Goal: Task Accomplishment & Management: Complete application form

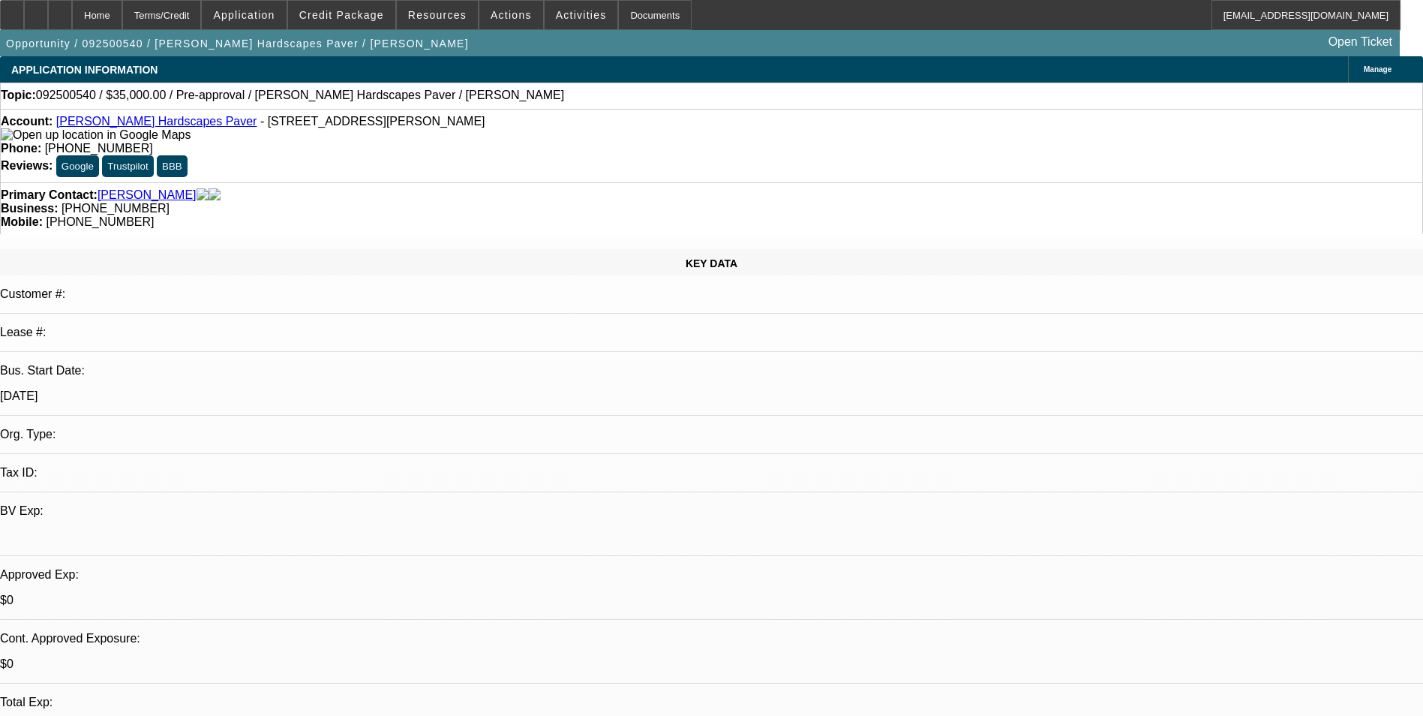
select select "0"
select select "2"
select select "0.1"
select select "4"
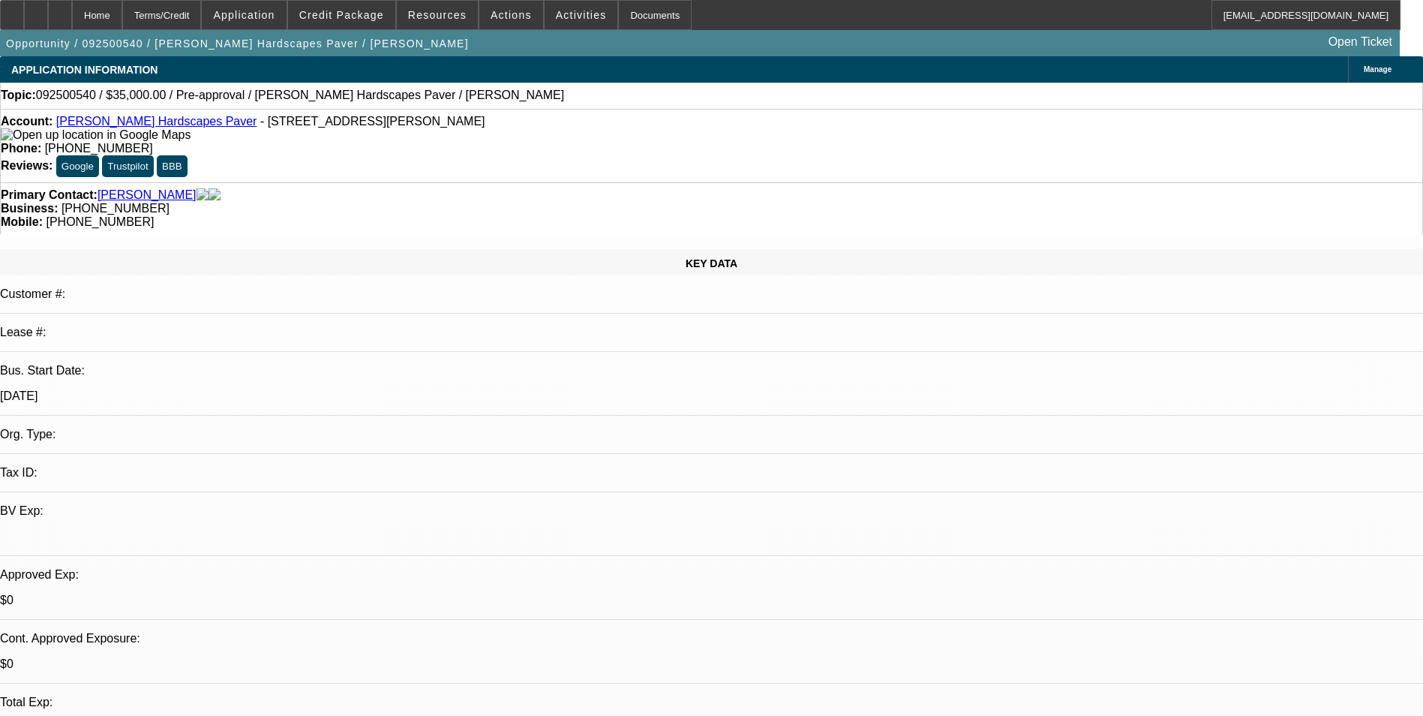
scroll to position [300, 0]
select select "0"
select select "2"
select select "0.1"
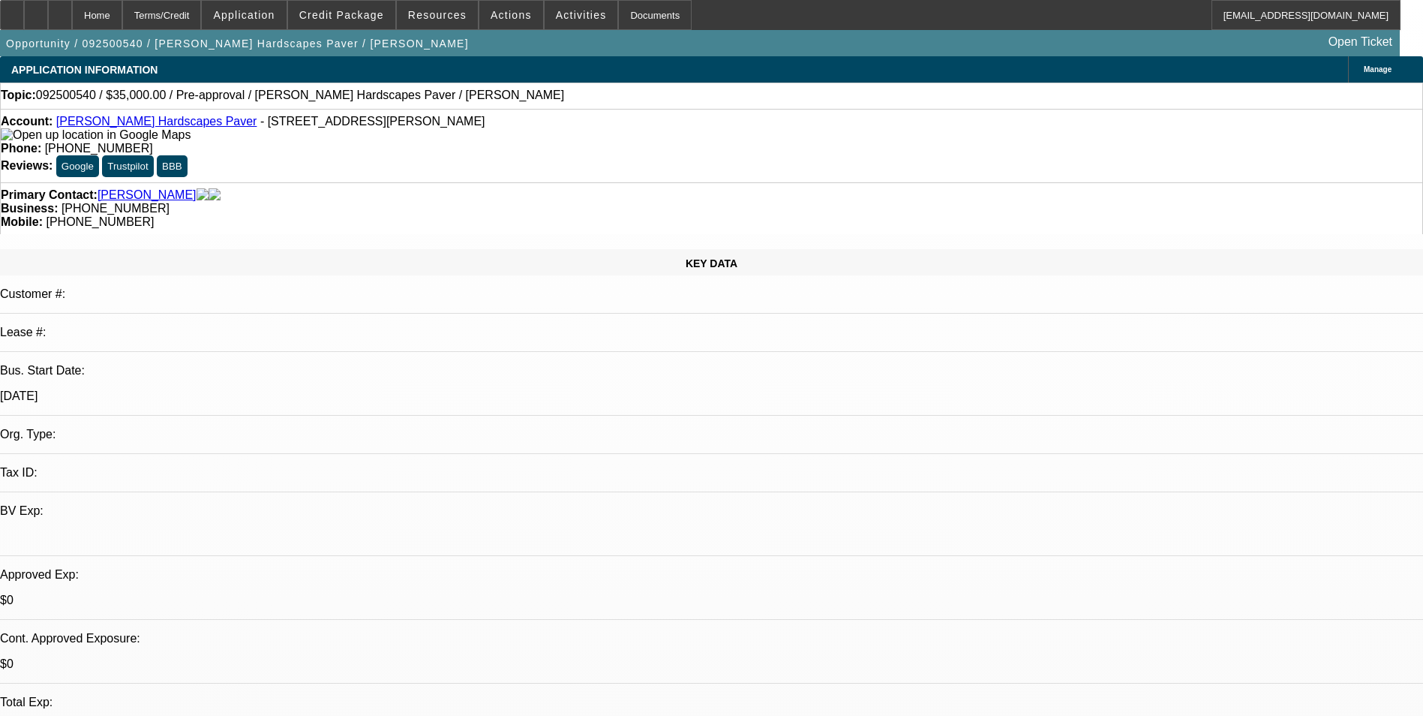
select select "4"
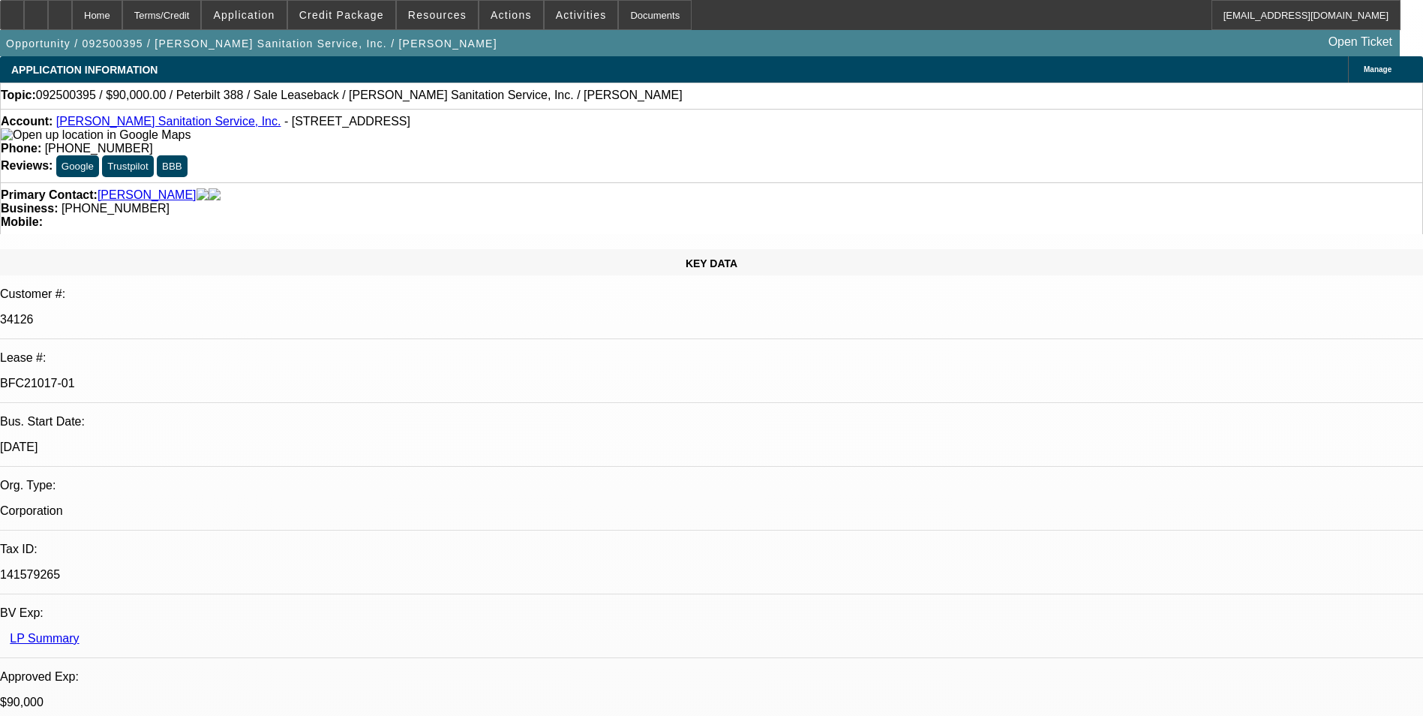
select select "0"
select select "2"
select select "0"
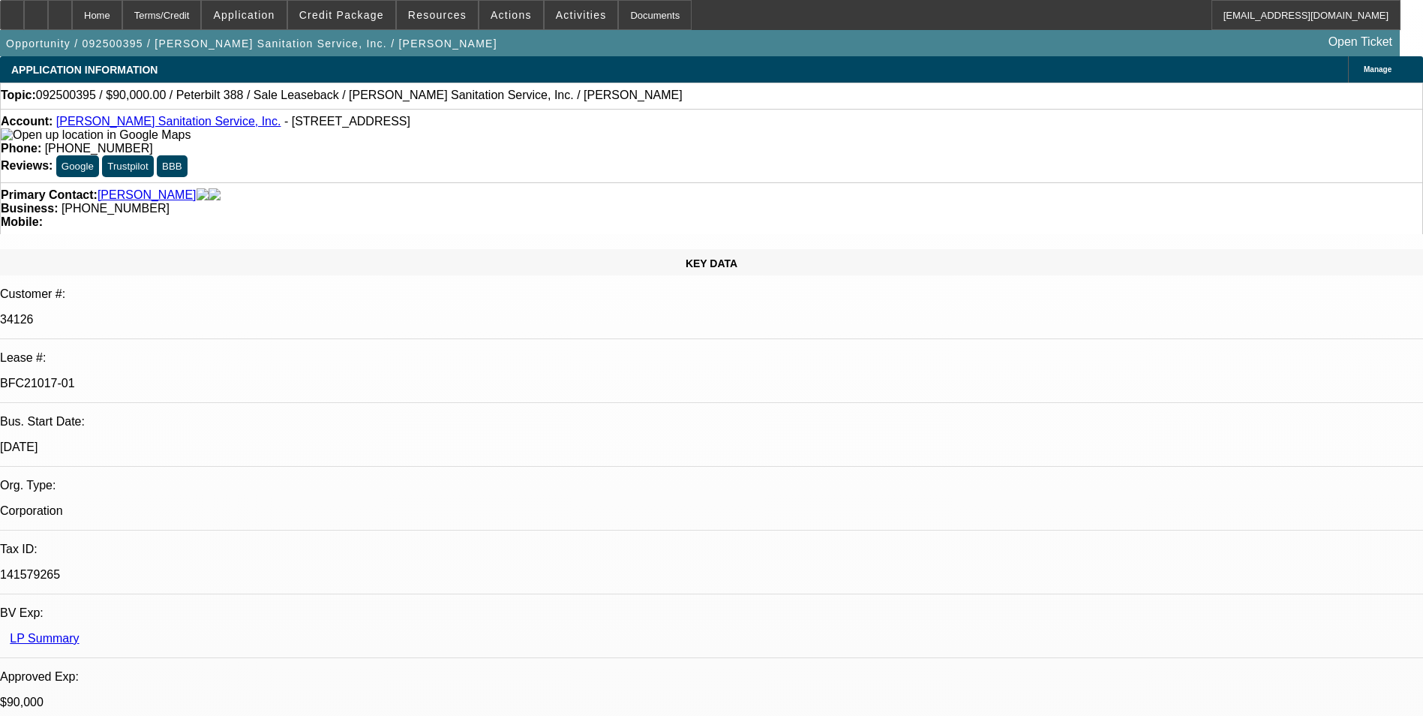
select select "0"
select select "1"
select select "2"
select select "6"
select select "1"
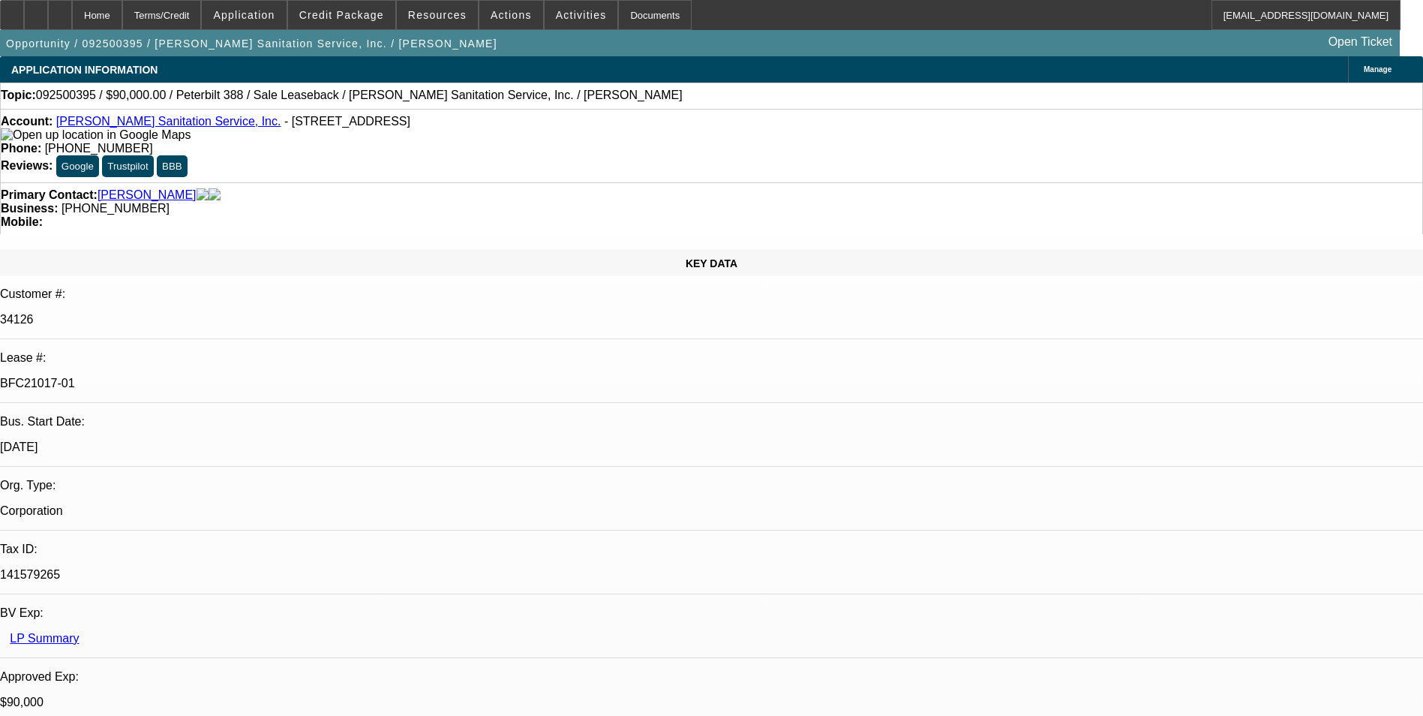
select select "2"
select select "6"
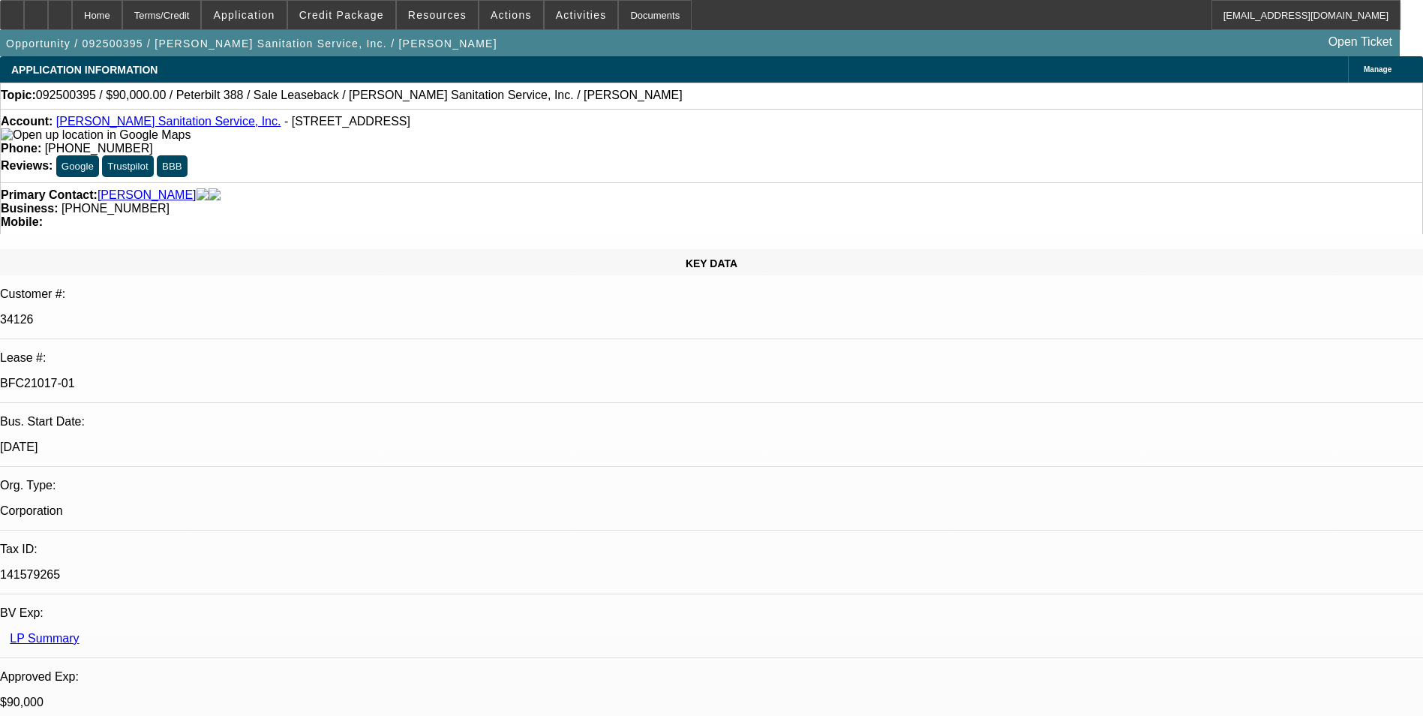
select select "0"
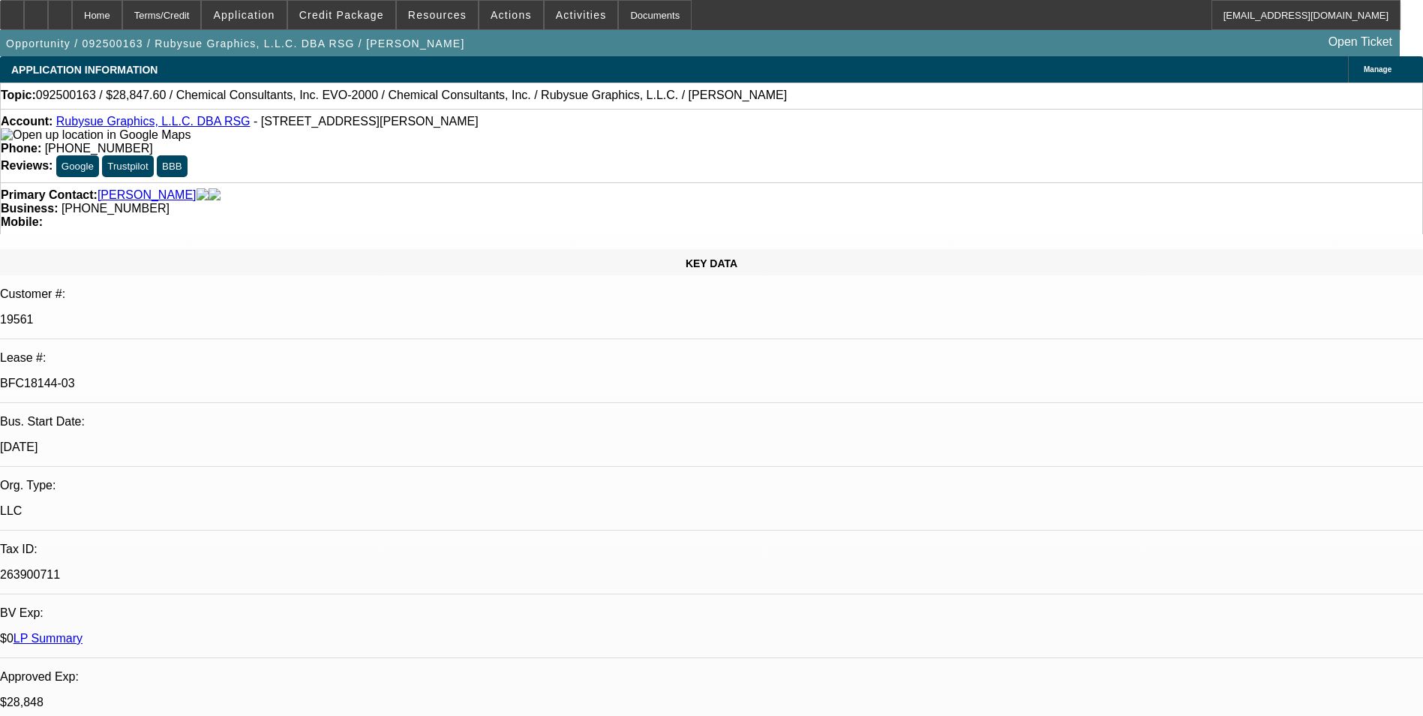
select select "0"
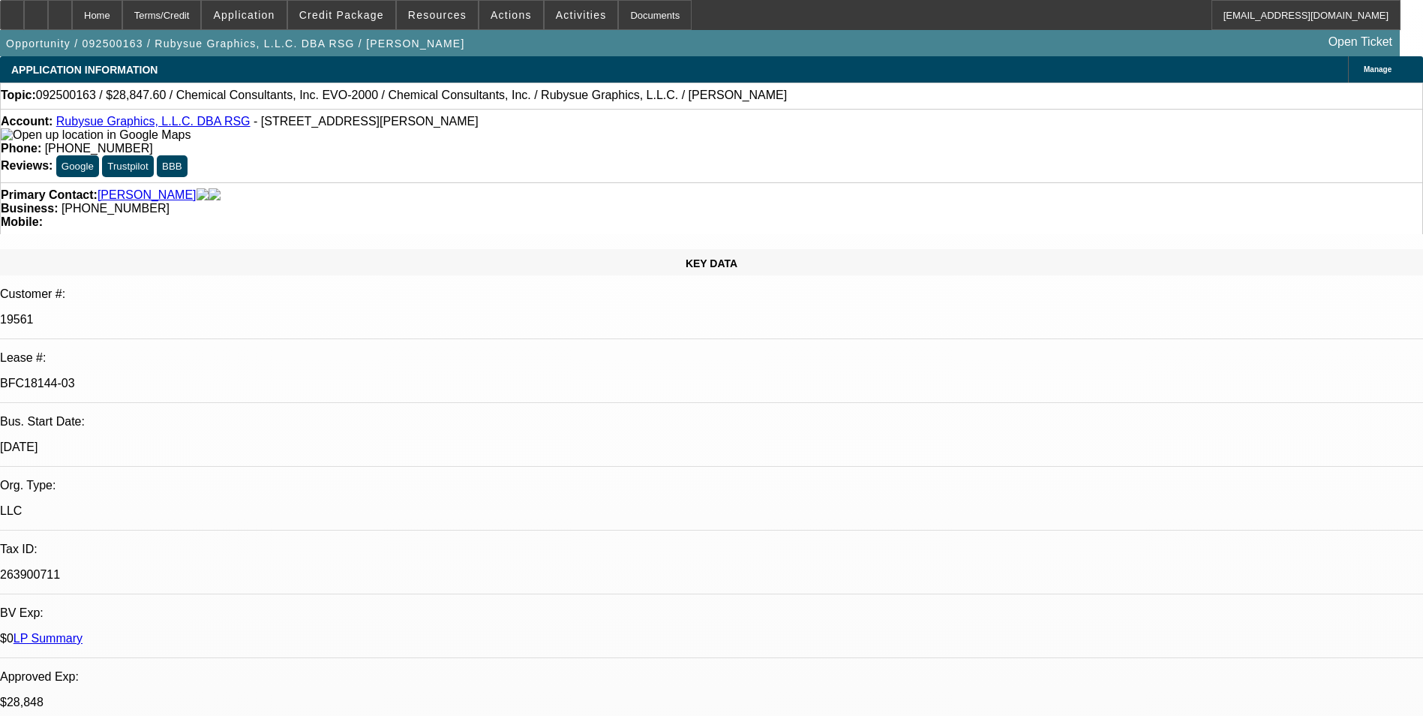
select select "0"
select select "1"
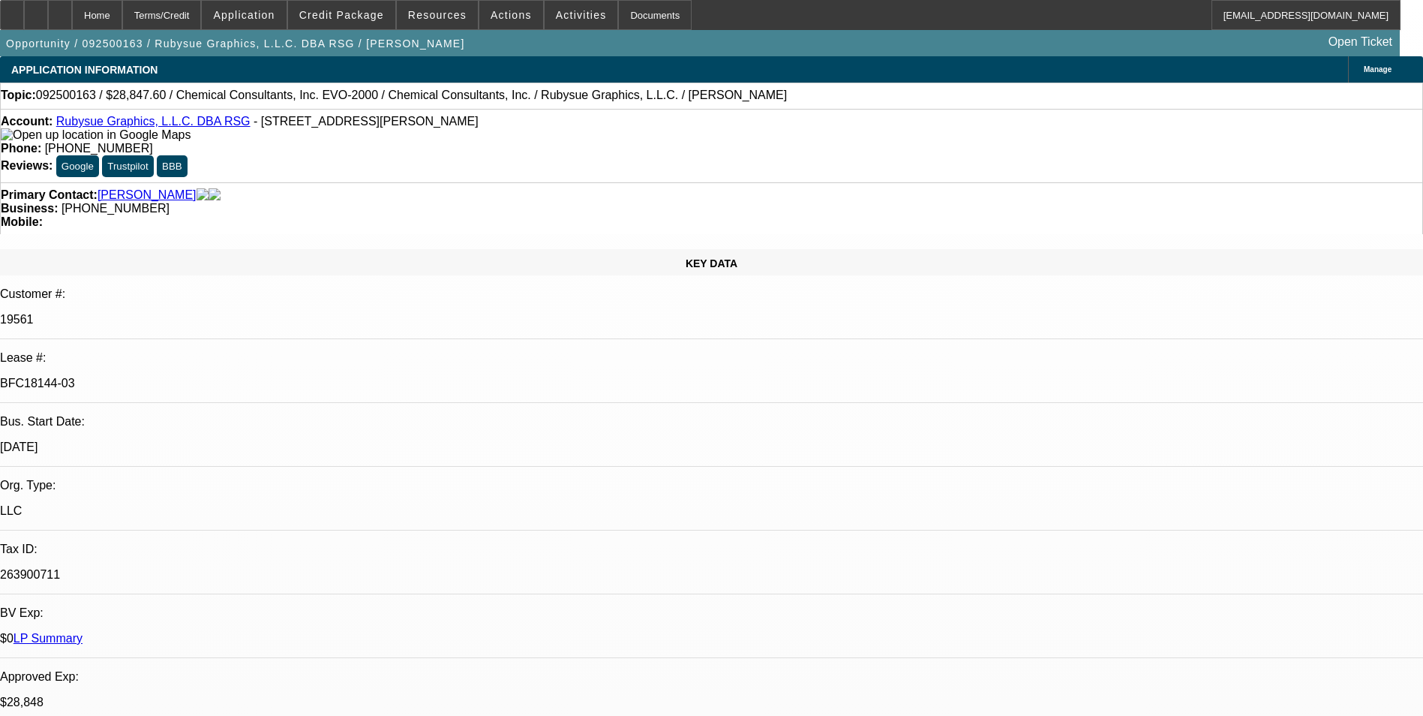
select select "2"
select select "1"
select select "2"
select select "1"
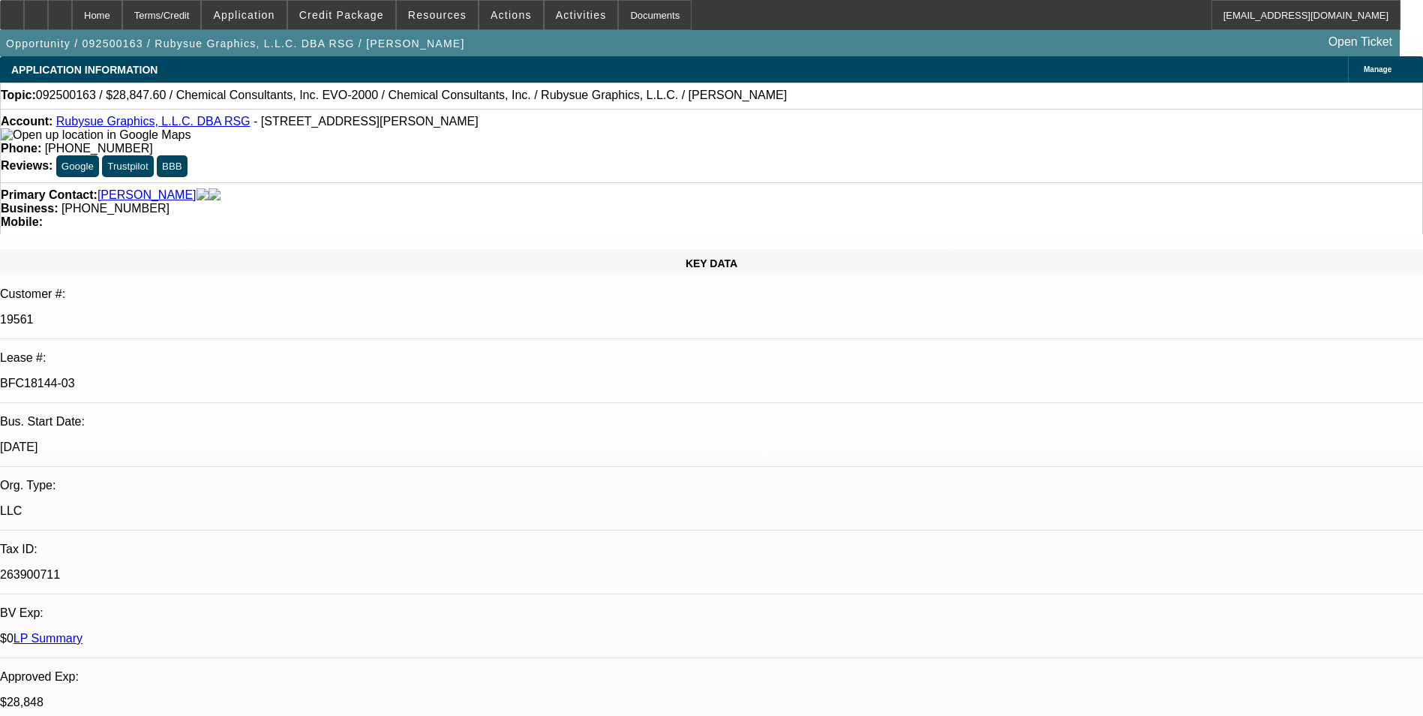
select select "1"
select select "2"
select select "1"
select select "2"
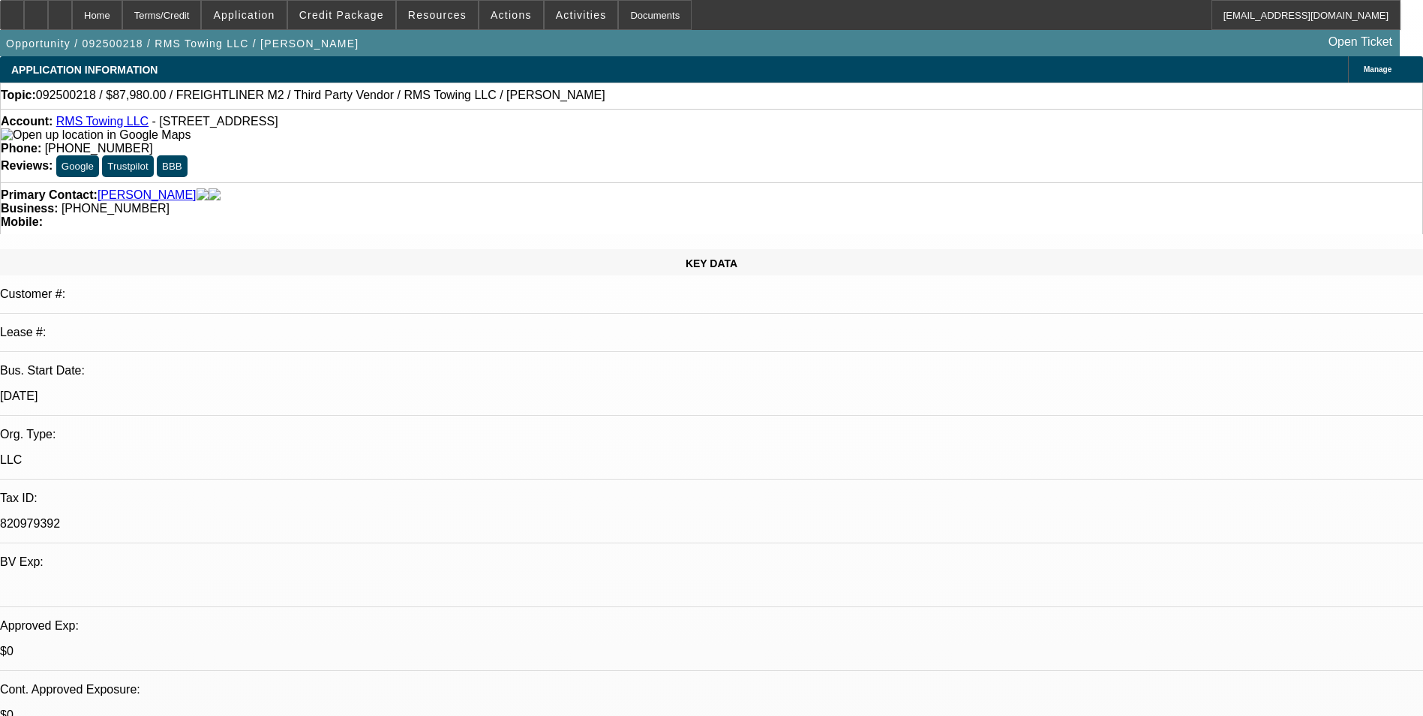
select select "0"
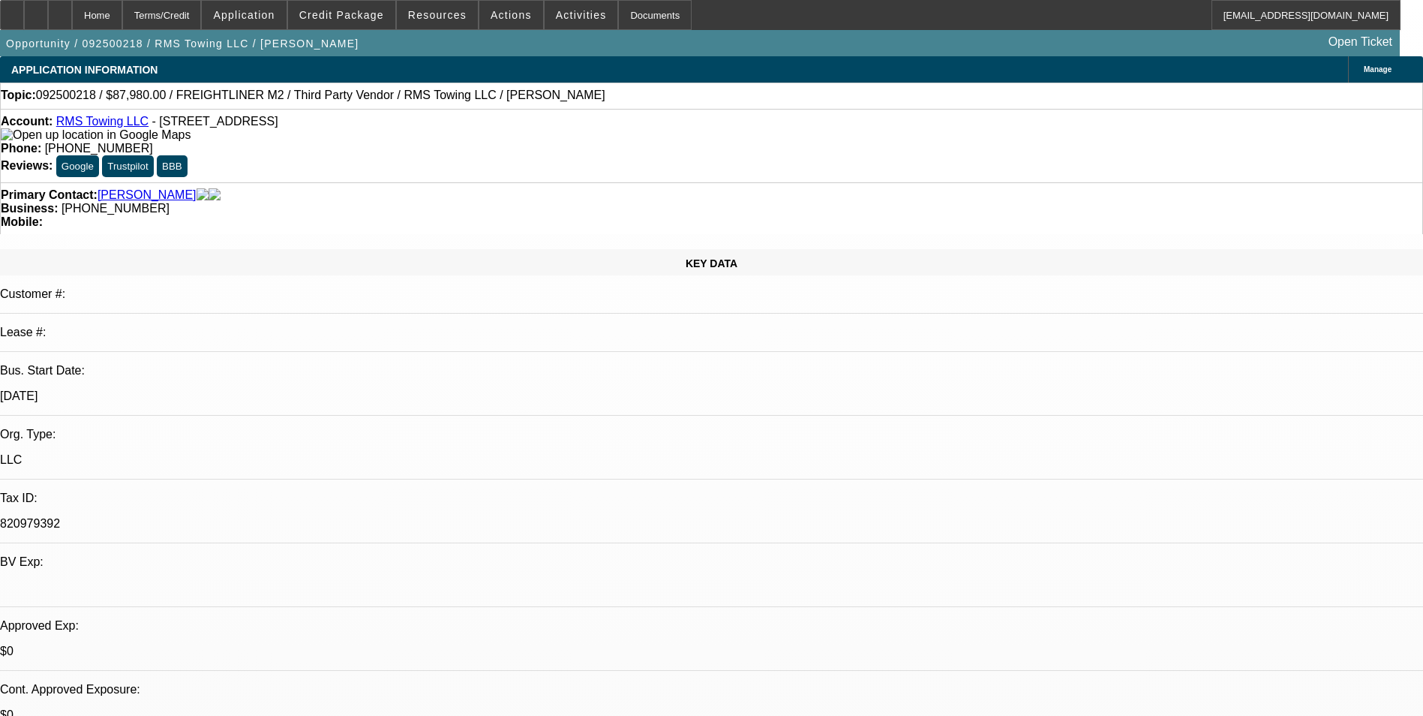
select select "0"
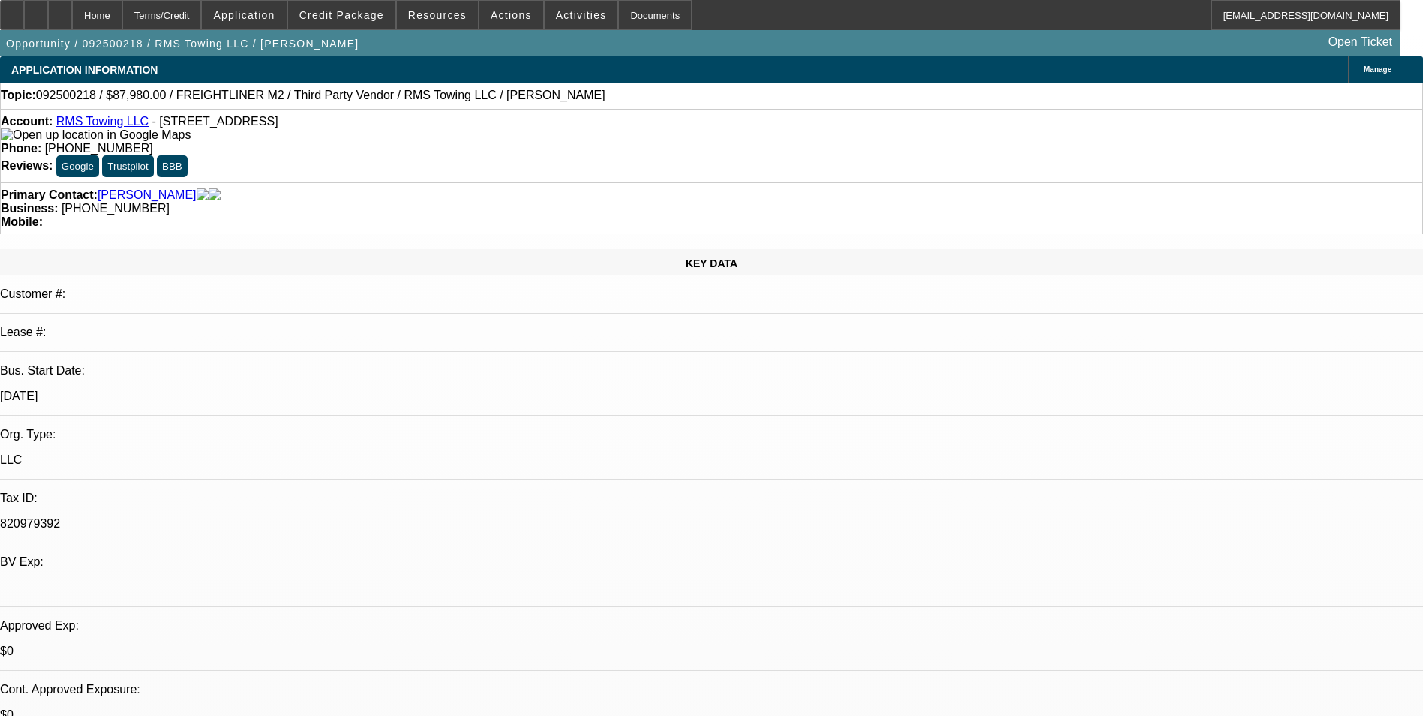
select select "0"
select select "1"
select select "3"
select select "6"
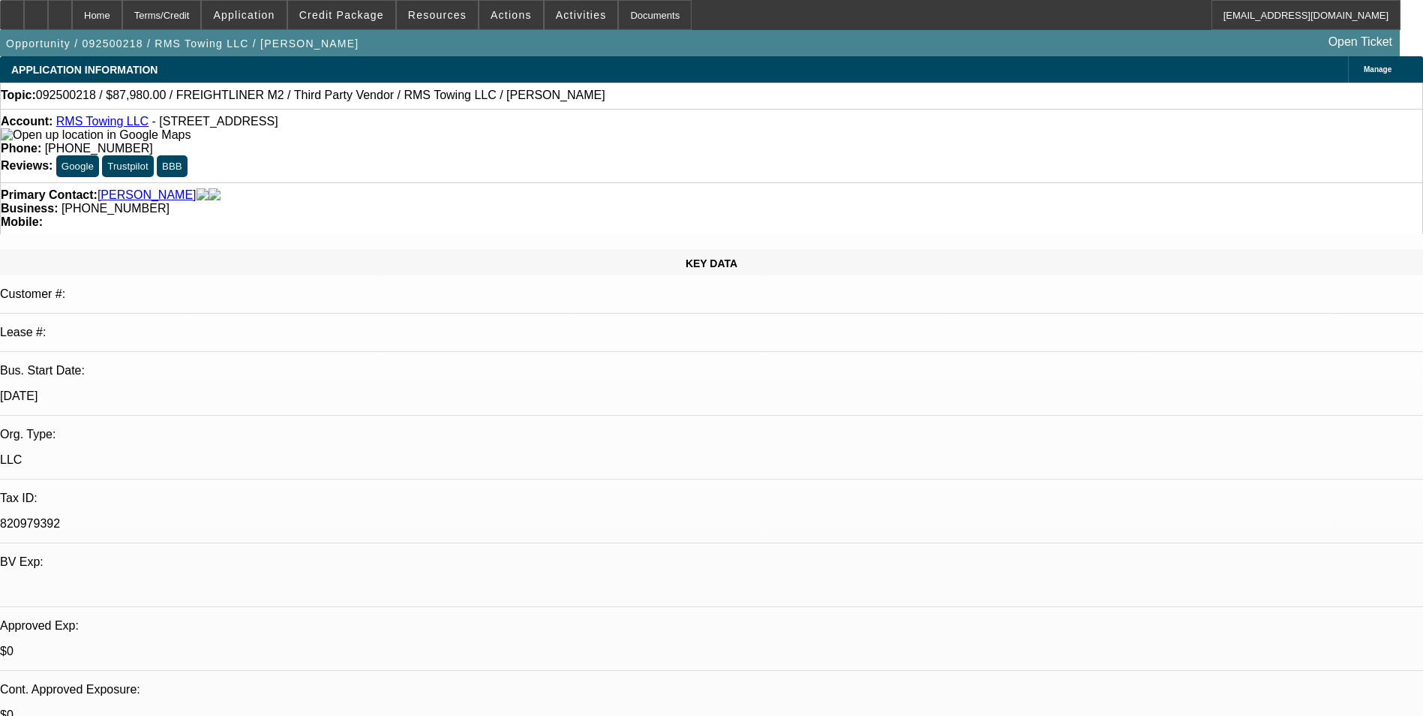
select select "1"
select select "3"
select select "6"
select select "1"
select select "3"
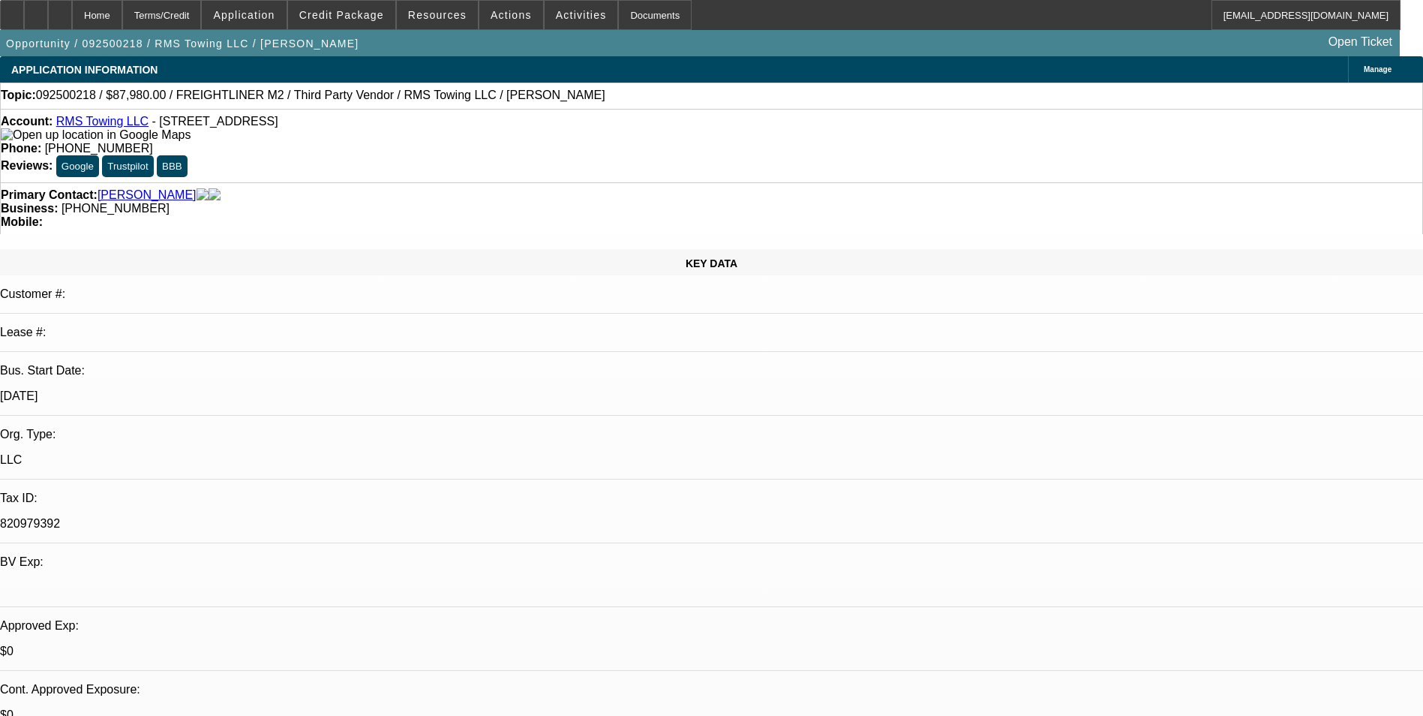
select select "6"
select select "1"
select select "3"
select select "6"
